Goal: Find specific page/section: Find specific page/section

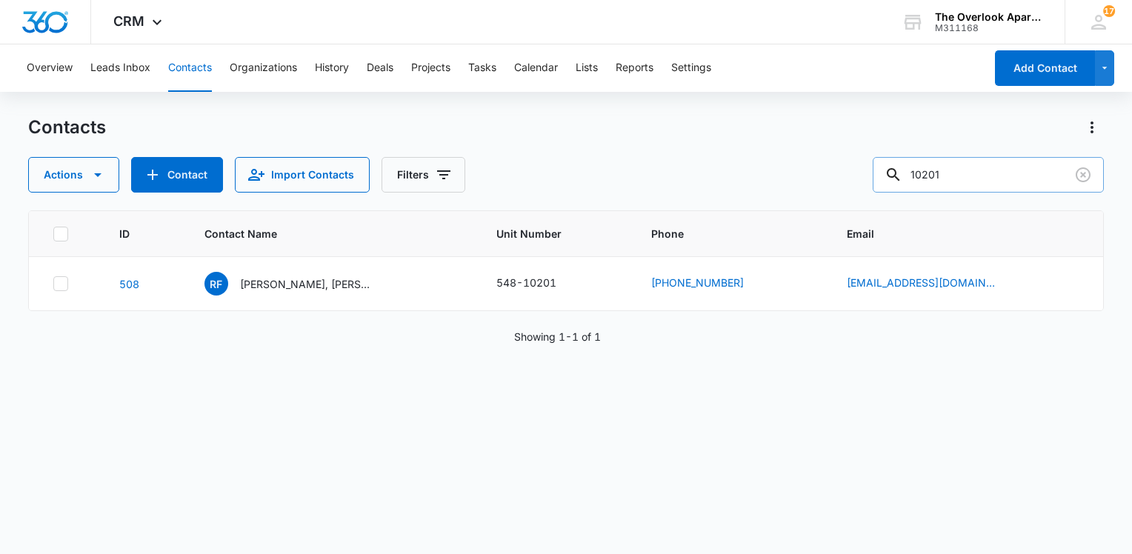
click at [958, 168] on input "10201" at bounding box center [988, 175] width 231 height 36
type input "4104"
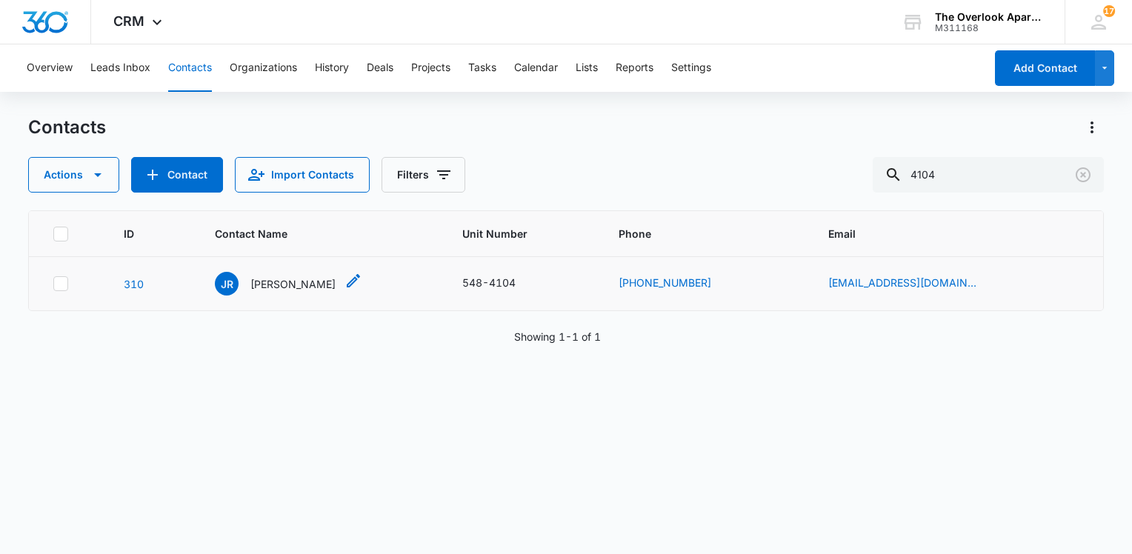
click at [305, 282] on p "[PERSON_NAME]" at bounding box center [293, 284] width 85 height 16
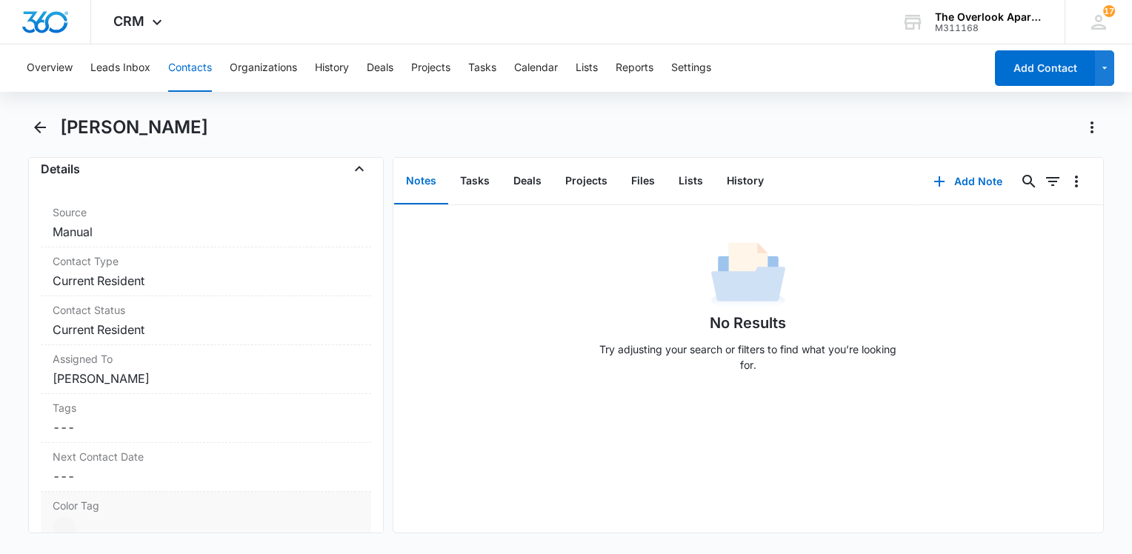
scroll to position [667, 0]
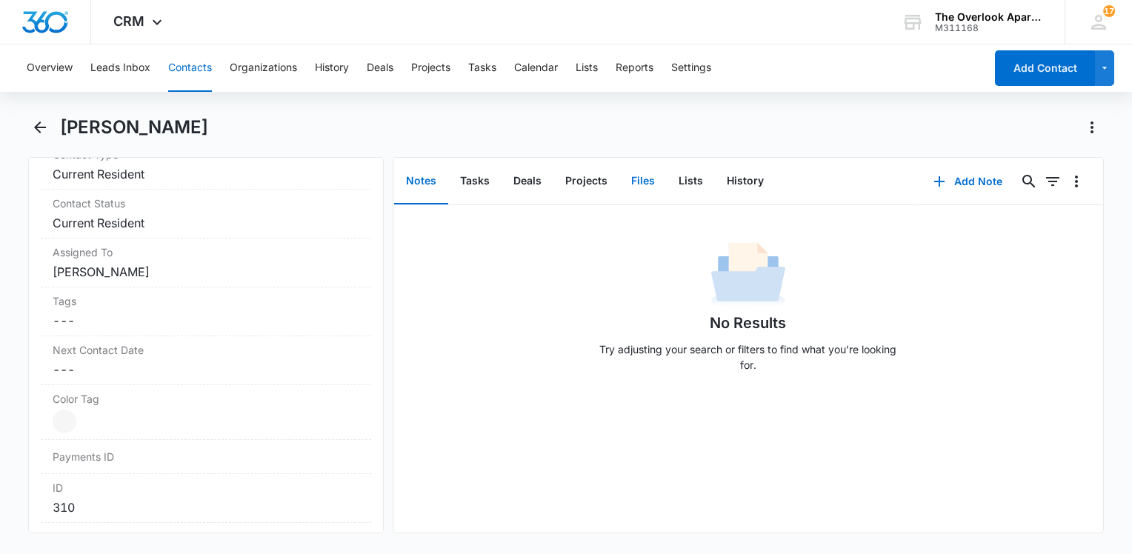
click at [643, 181] on button "Files" at bounding box center [643, 182] width 47 height 46
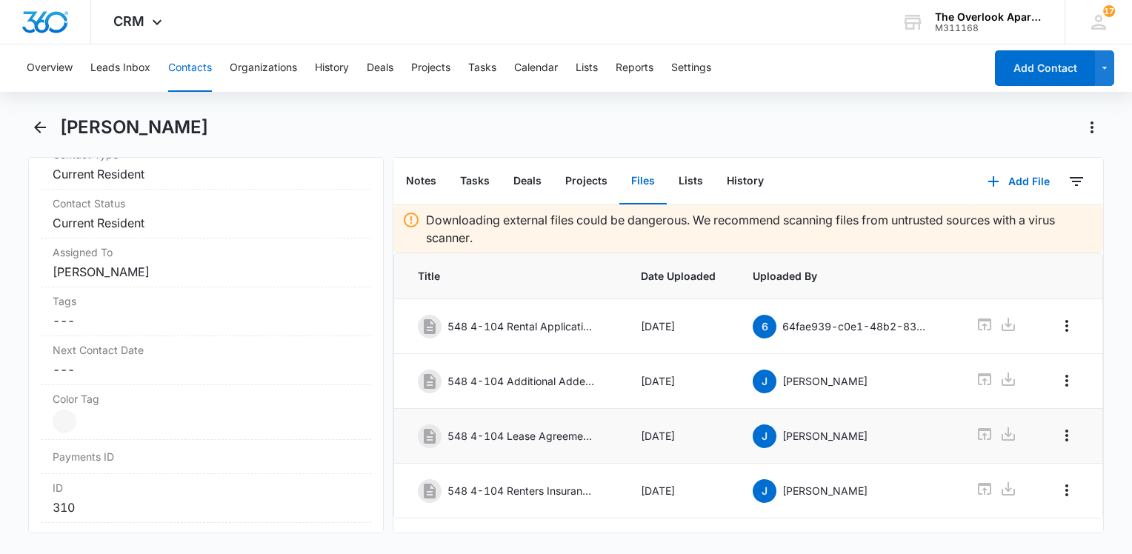
scroll to position [32, 0]
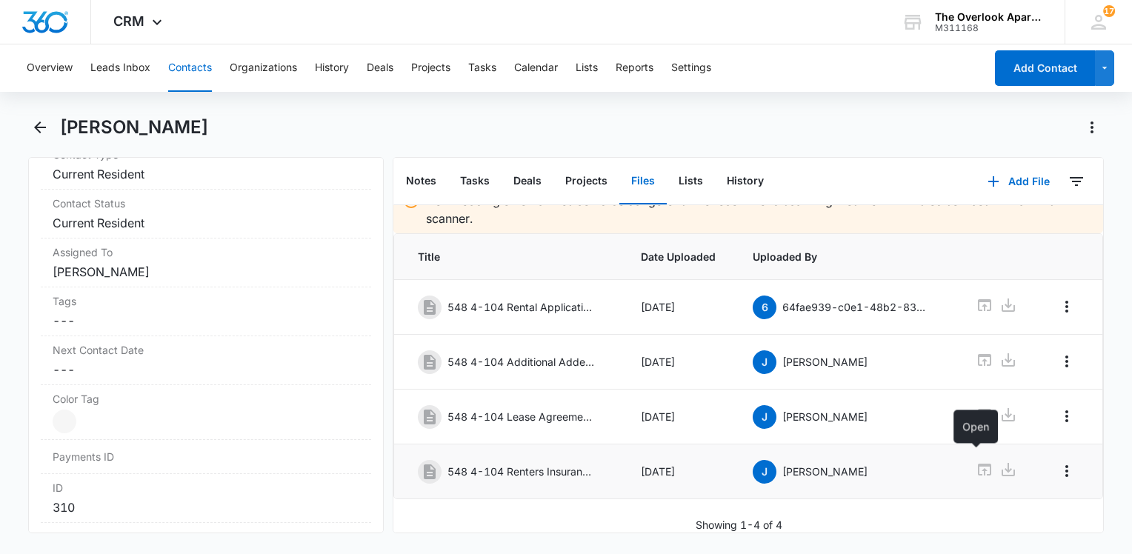
click at [976, 461] on icon at bounding box center [985, 470] width 18 height 18
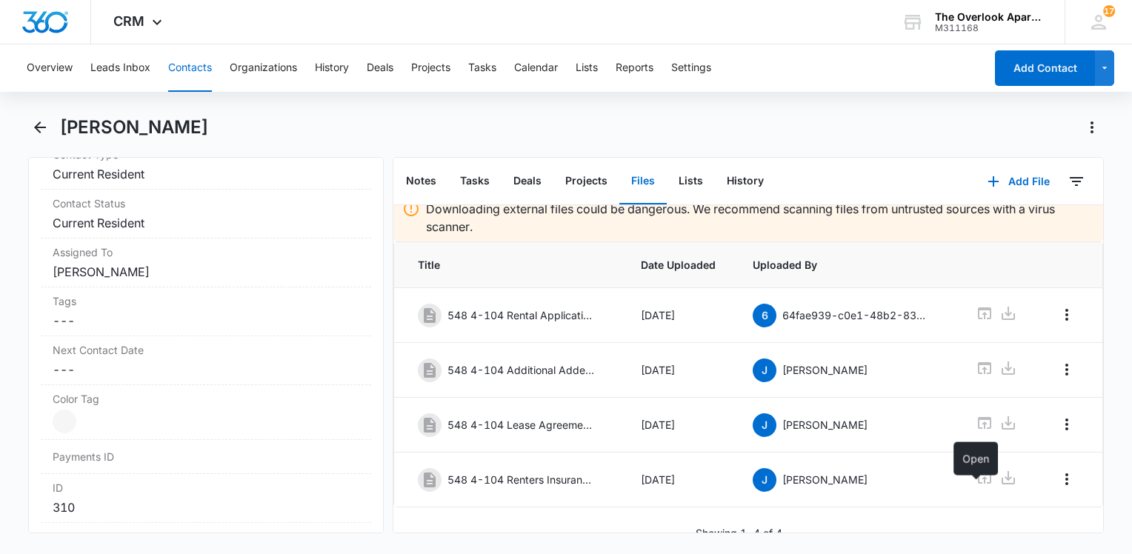
scroll to position [0, 0]
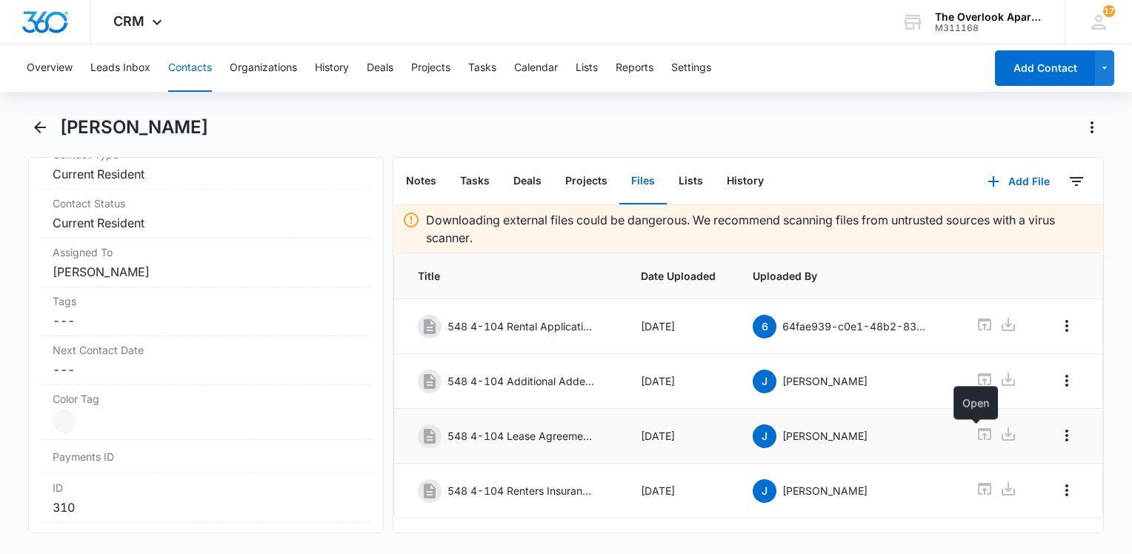
click at [978, 431] on icon at bounding box center [984, 434] width 13 height 12
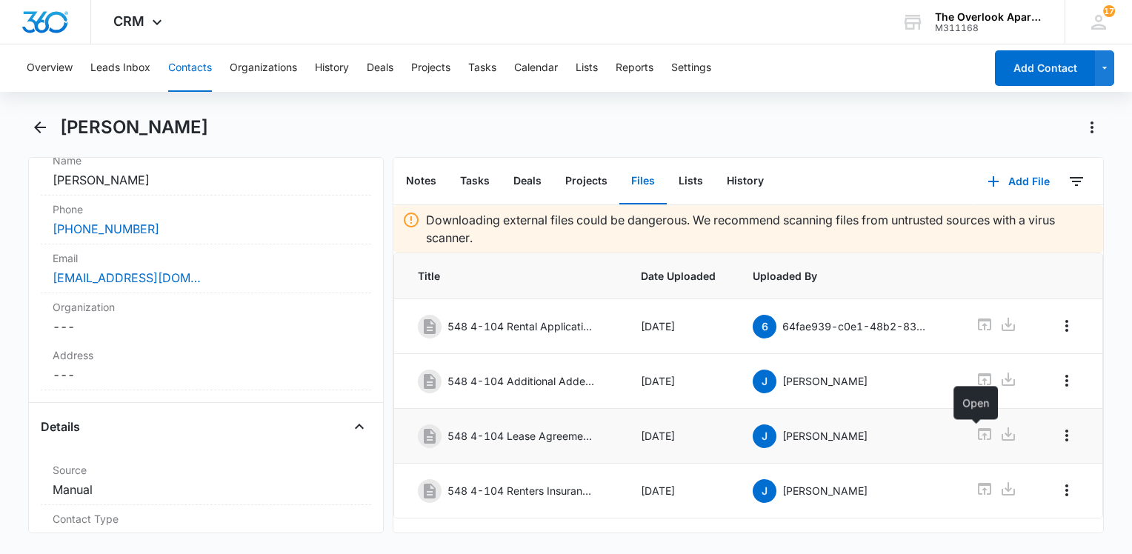
scroll to position [148, 0]
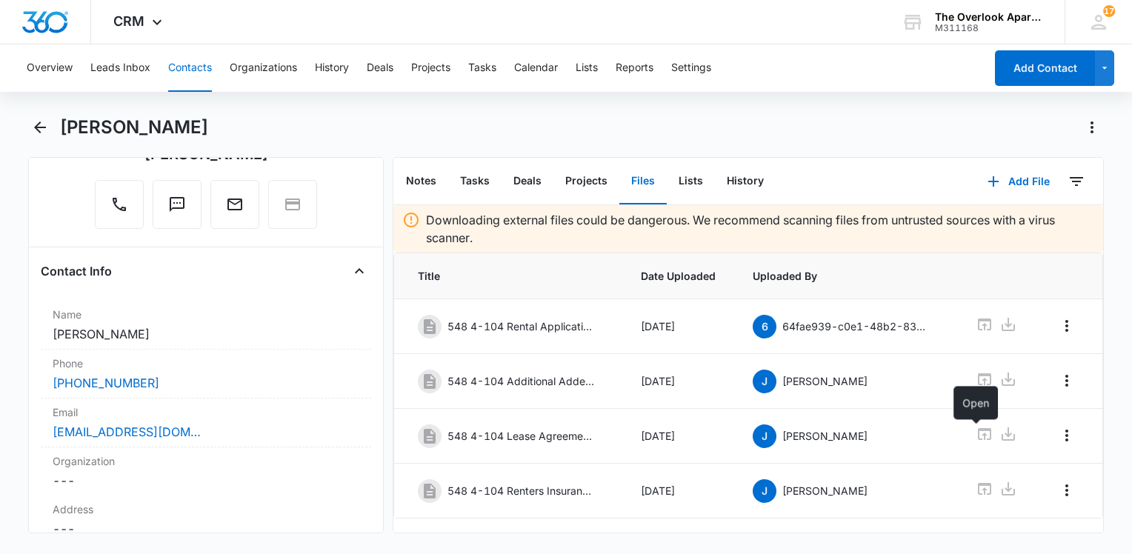
click at [189, 73] on button "Contacts" at bounding box center [190, 67] width 44 height 47
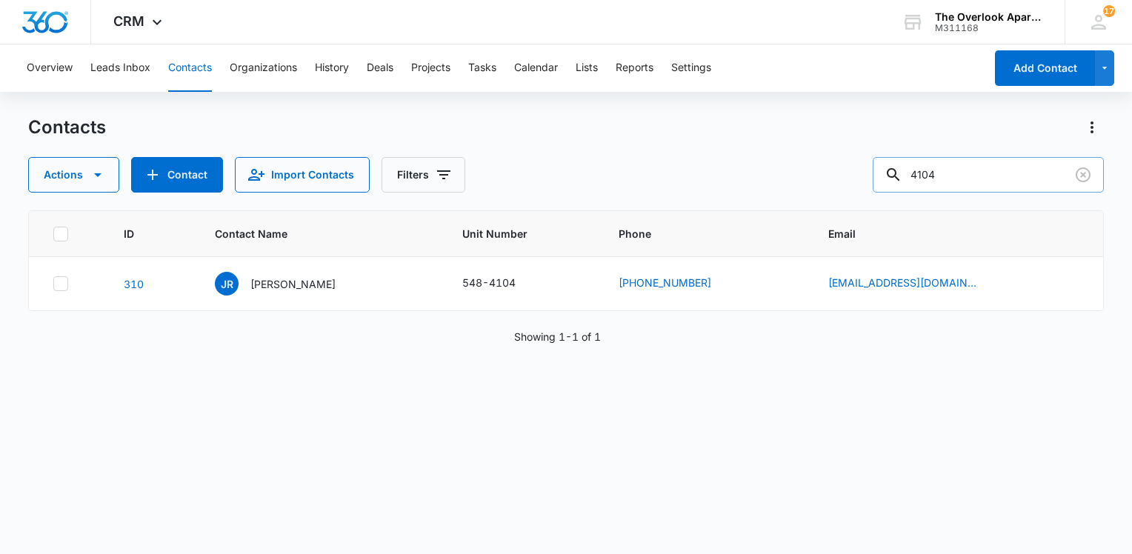
click at [943, 176] on input "4104" at bounding box center [988, 175] width 231 height 36
click at [958, 176] on input "4104" at bounding box center [988, 175] width 231 height 36
click at [188, 80] on button "Contacts" at bounding box center [190, 67] width 44 height 47
click at [1026, 178] on input "4104" at bounding box center [988, 175] width 231 height 36
click at [1025, 176] on input "4104" at bounding box center [988, 175] width 231 height 36
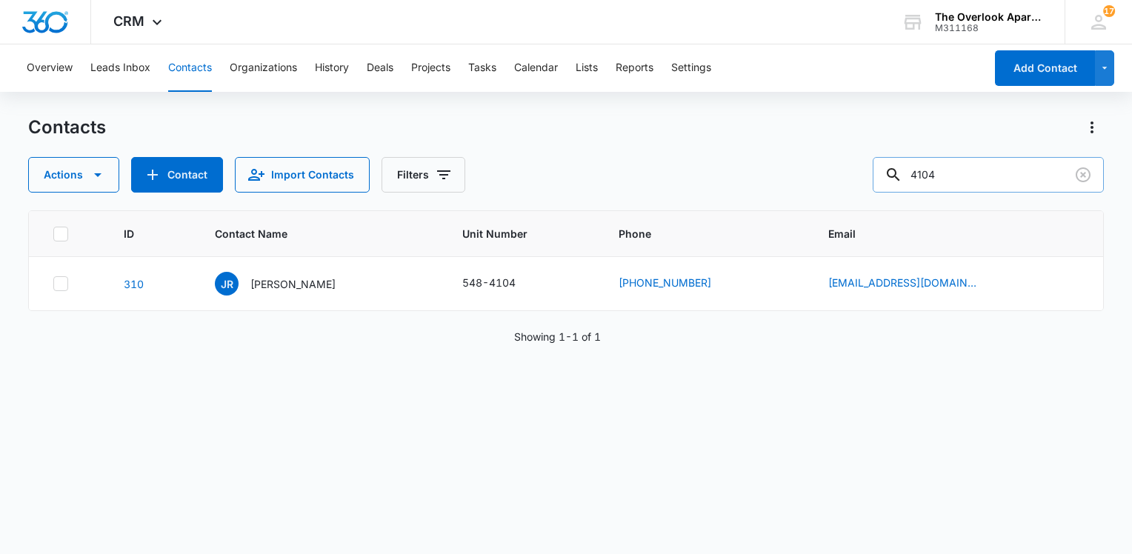
click at [1025, 176] on input "4104" at bounding box center [988, 175] width 231 height 36
type input "10307"
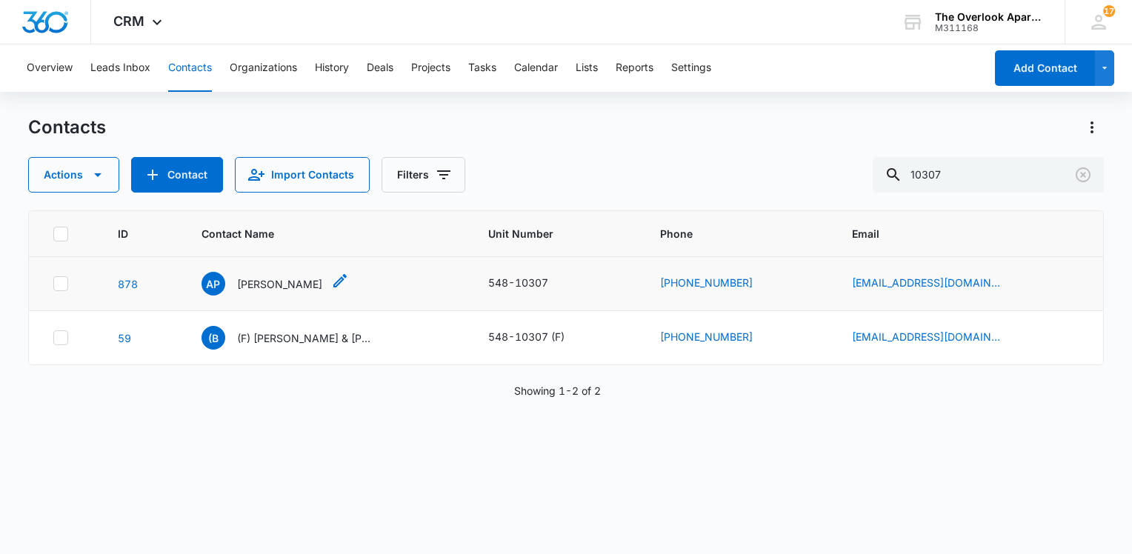
click at [314, 283] on p "[PERSON_NAME]" at bounding box center [279, 284] width 85 height 16
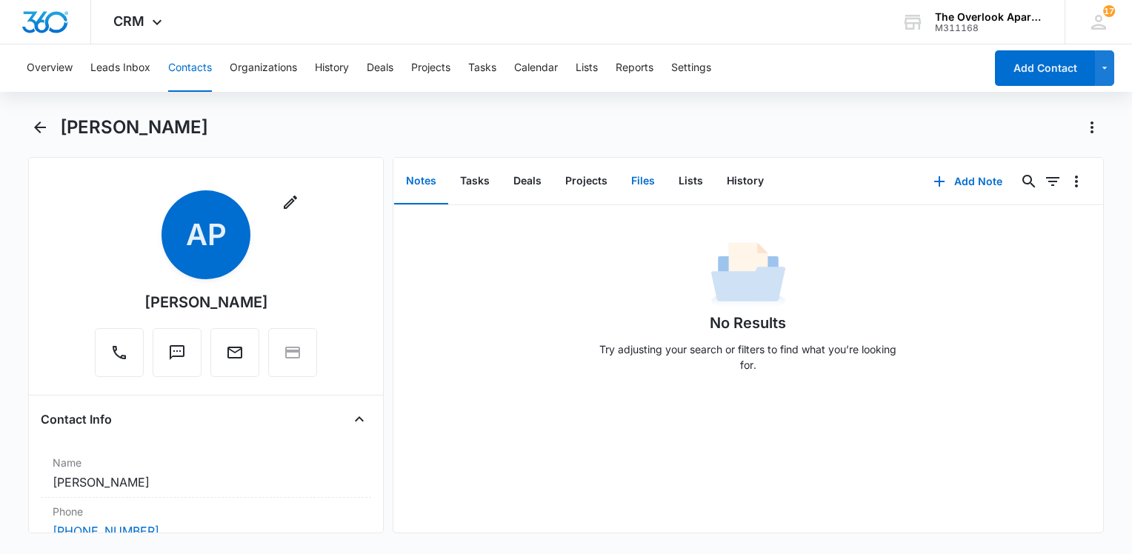
click at [621, 182] on button "Files" at bounding box center [643, 182] width 47 height 46
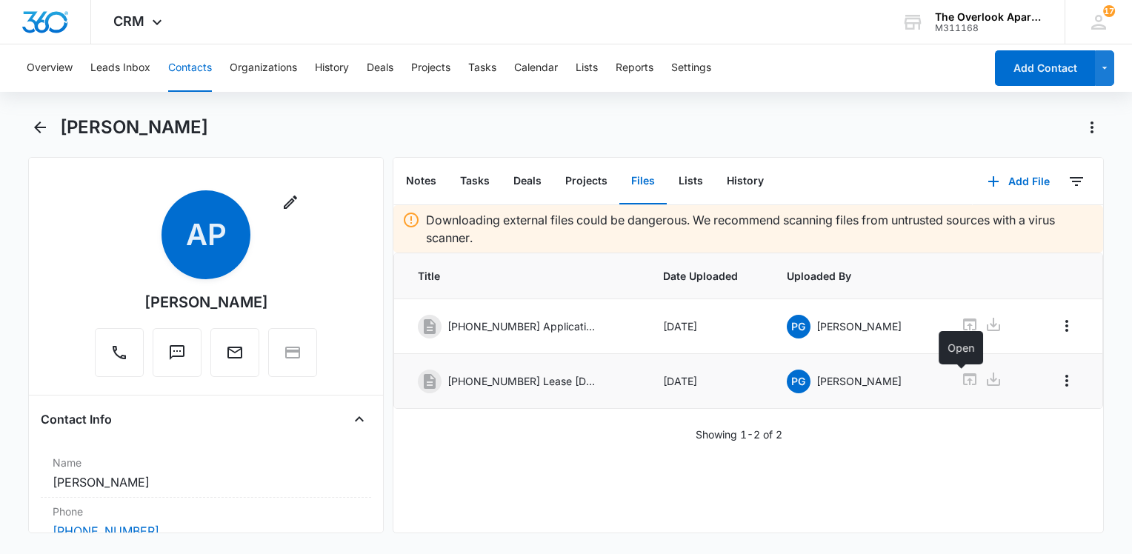
click at [963, 381] on icon at bounding box center [969, 380] width 13 height 12
